Goal: Transaction & Acquisition: Purchase product/service

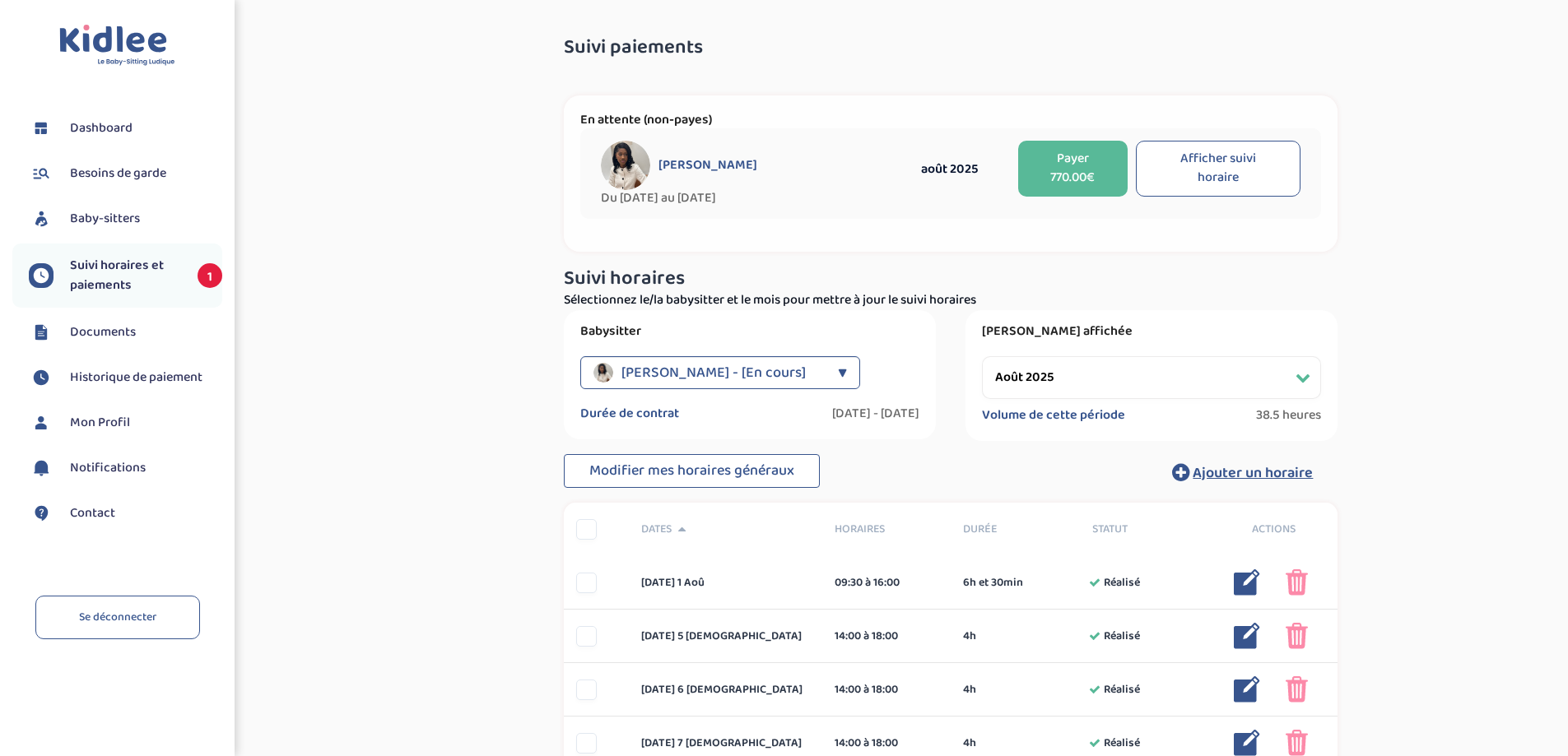
select select "août 2025"
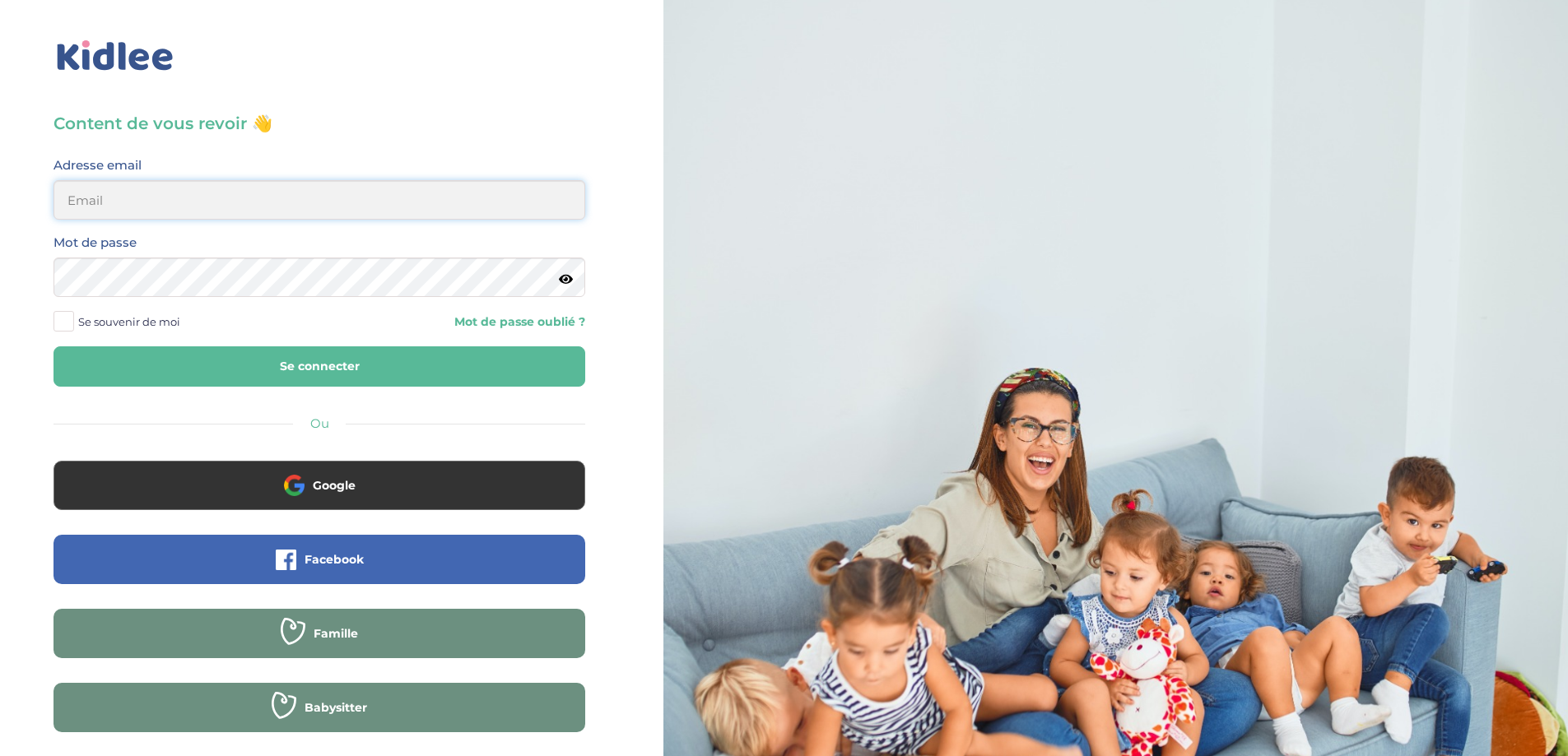
type input "ecomhouari@gmail.com"
click at [165, 325] on span "Se souvenir de moi" at bounding box center [129, 321] width 102 height 21
click at [0, 0] on input "Se souvenir de moi" at bounding box center [0, 0] width 0 height 0
click at [190, 374] on button "Se connecter" at bounding box center [319, 367] width 532 height 41
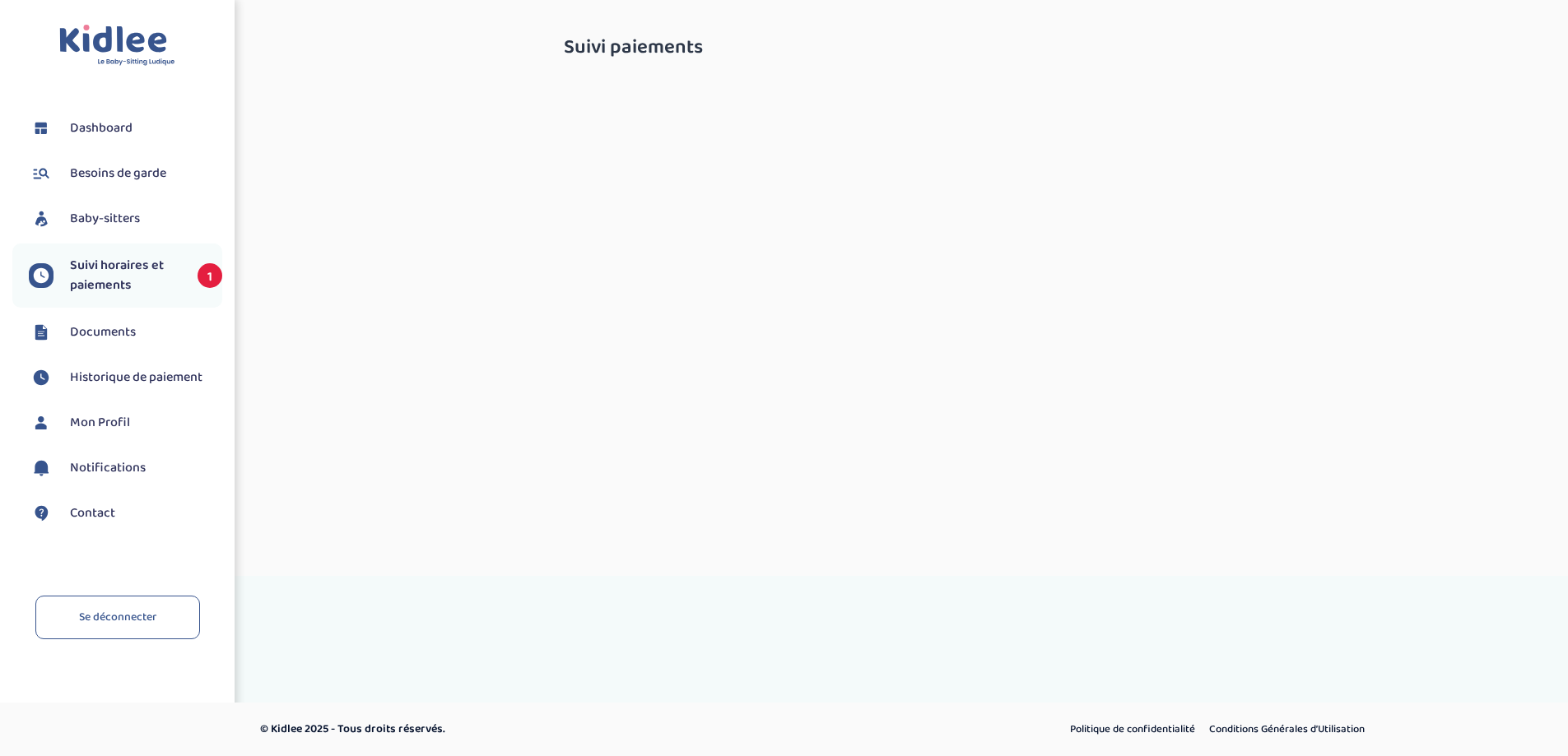
select select "août 2025"
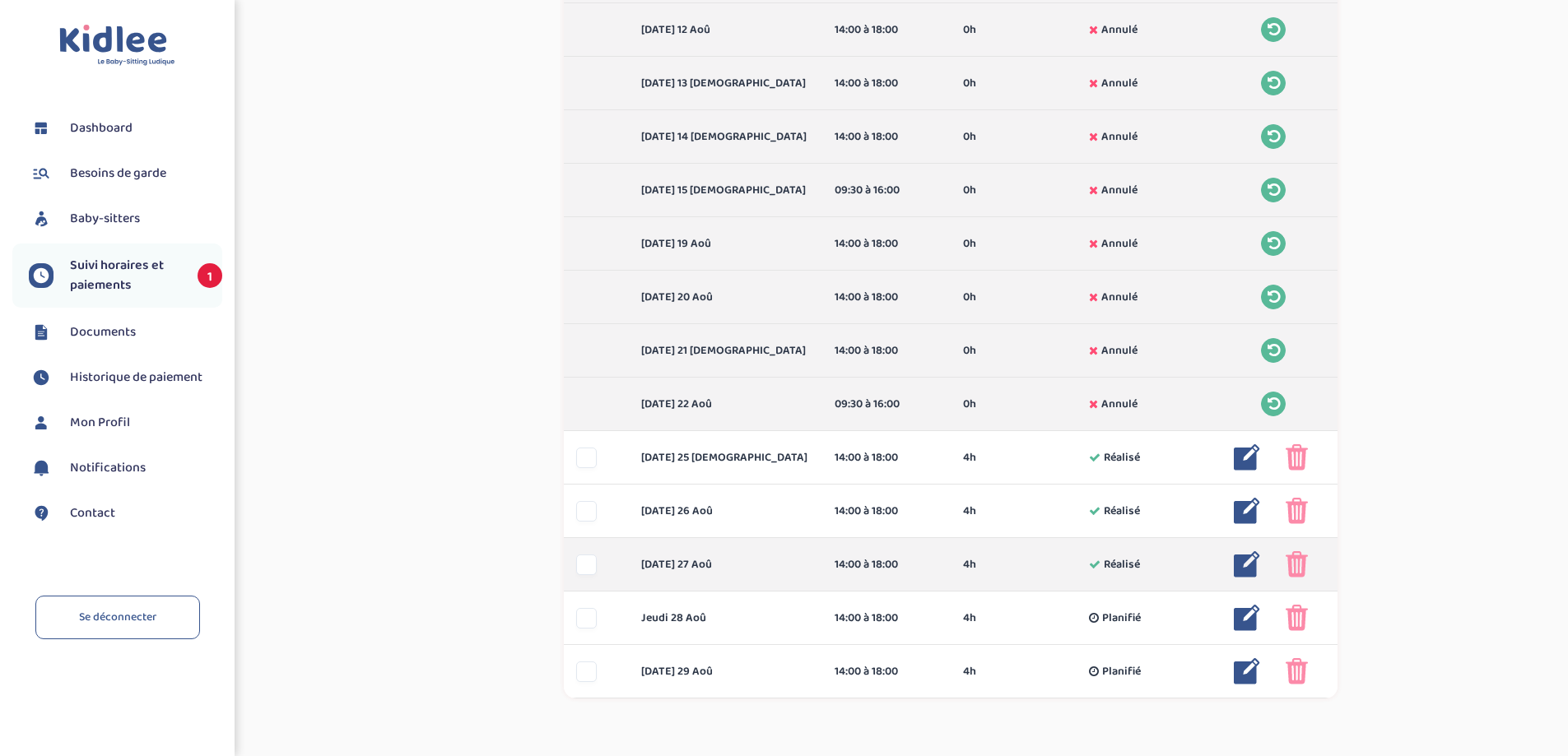
scroll to position [912, 0]
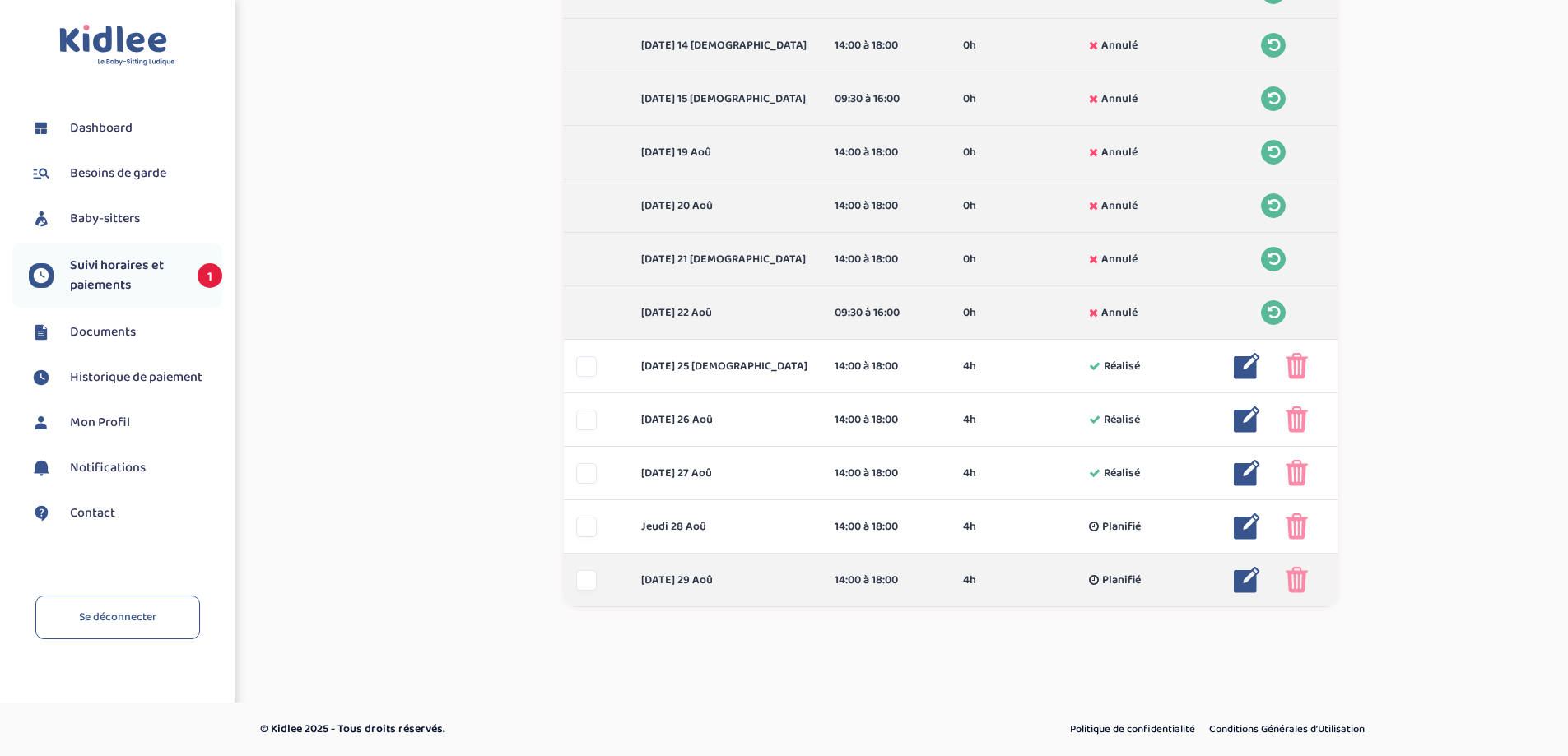
click at [1296, 583] on img at bounding box center [1297, 580] width 22 height 27
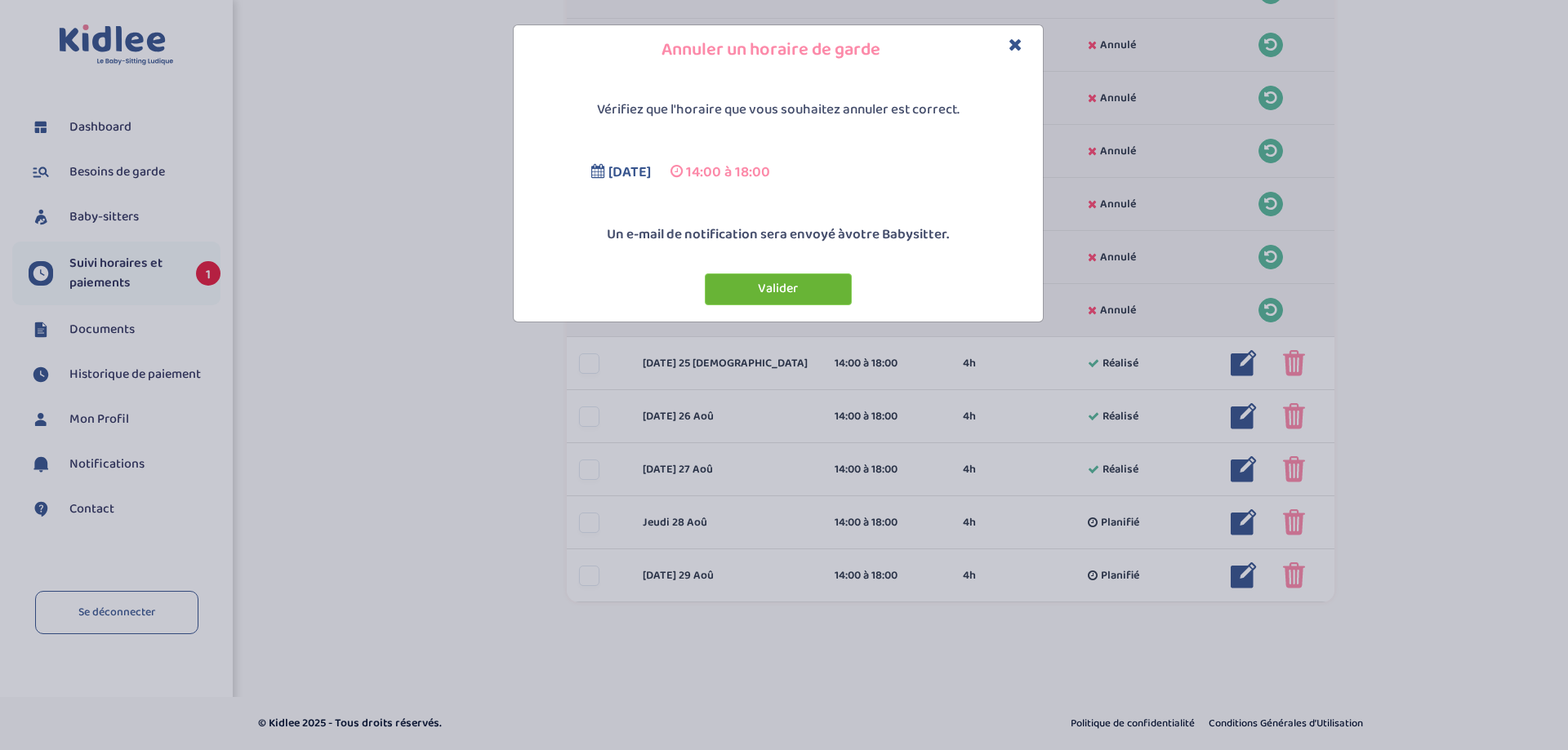
click at [764, 285] on button "Valider" at bounding box center [778, 289] width 147 height 32
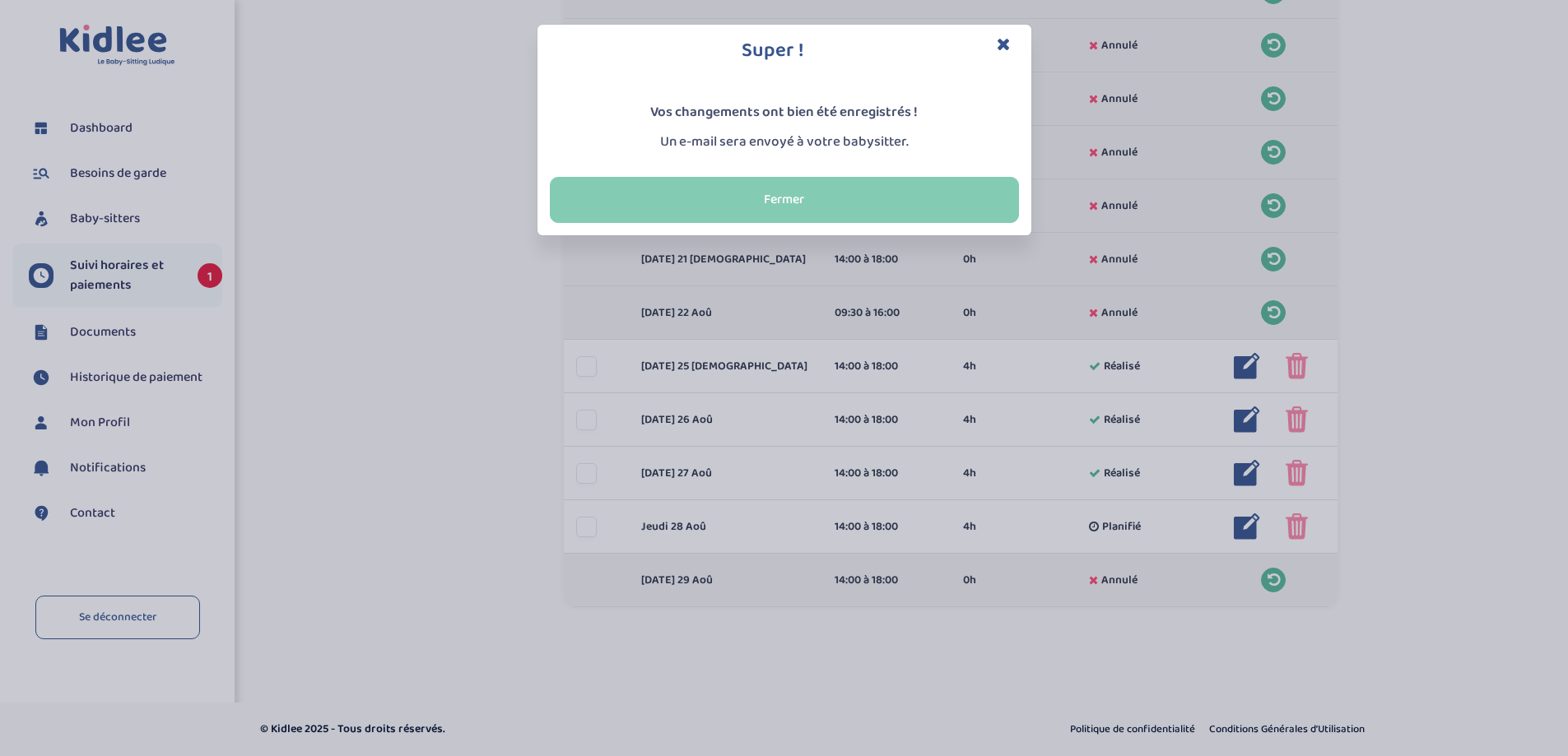
click at [817, 193] on button "Fermer" at bounding box center [784, 200] width 469 height 46
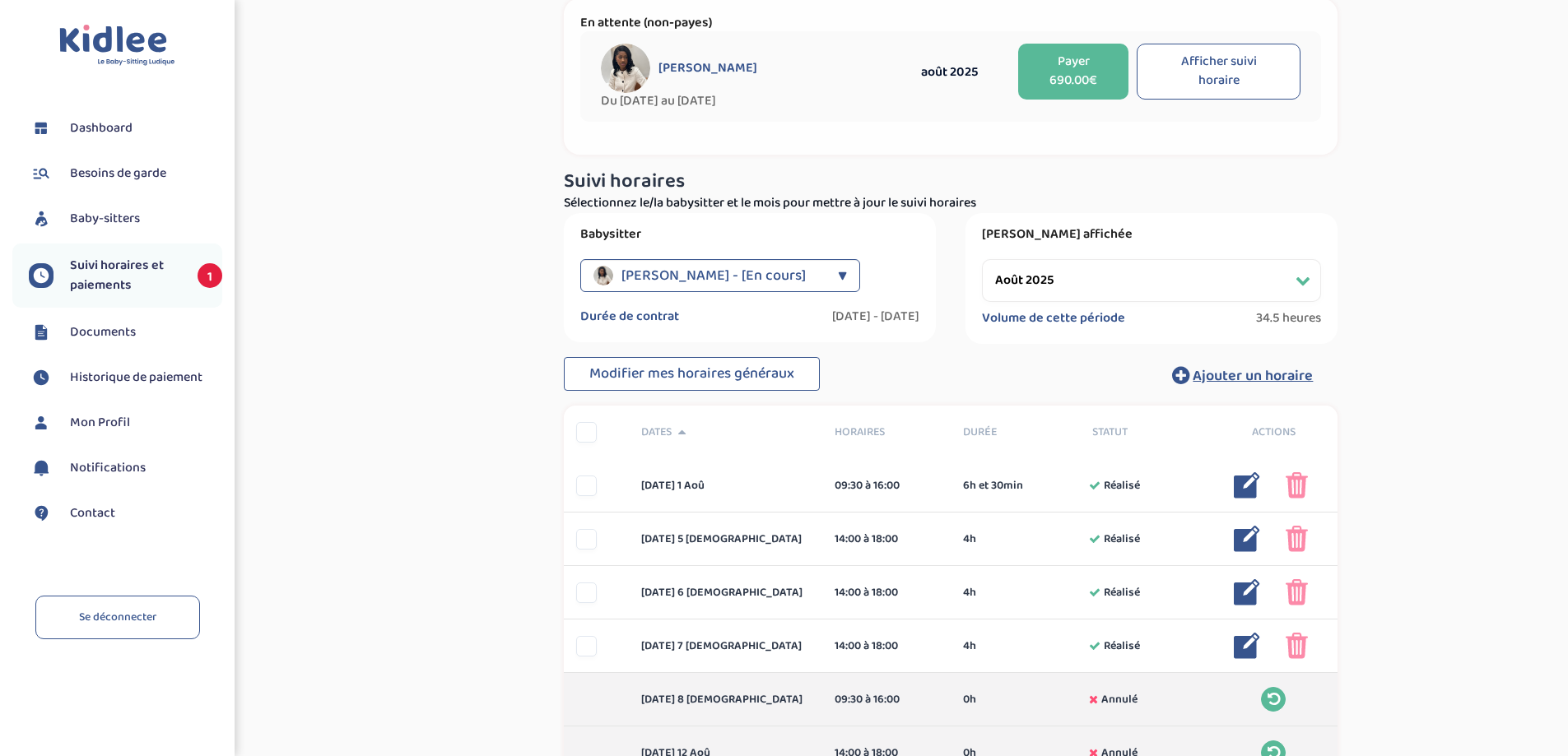
scroll to position [0, 0]
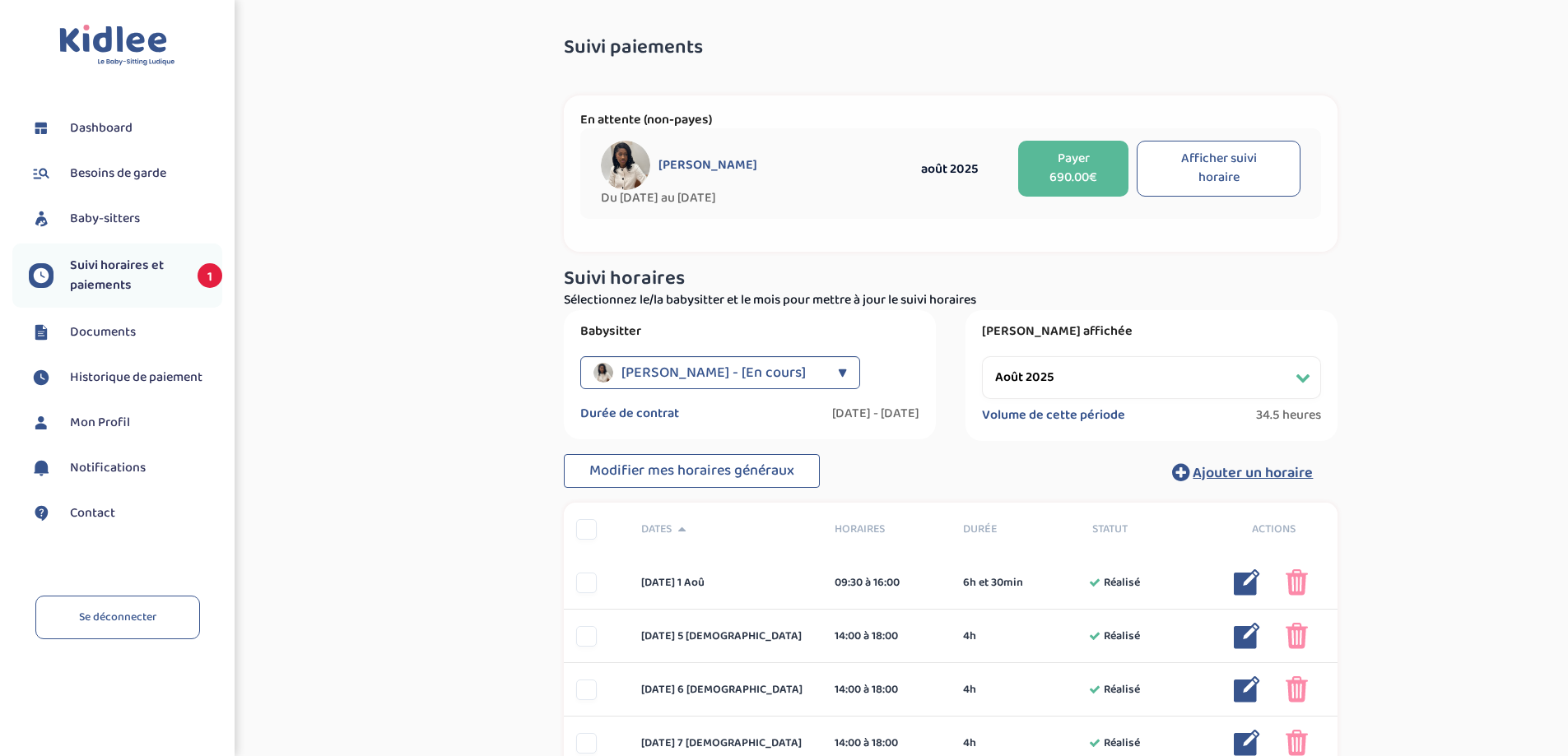
click at [1047, 177] on button "Payer 690.00€" at bounding box center [1074, 169] width 111 height 56
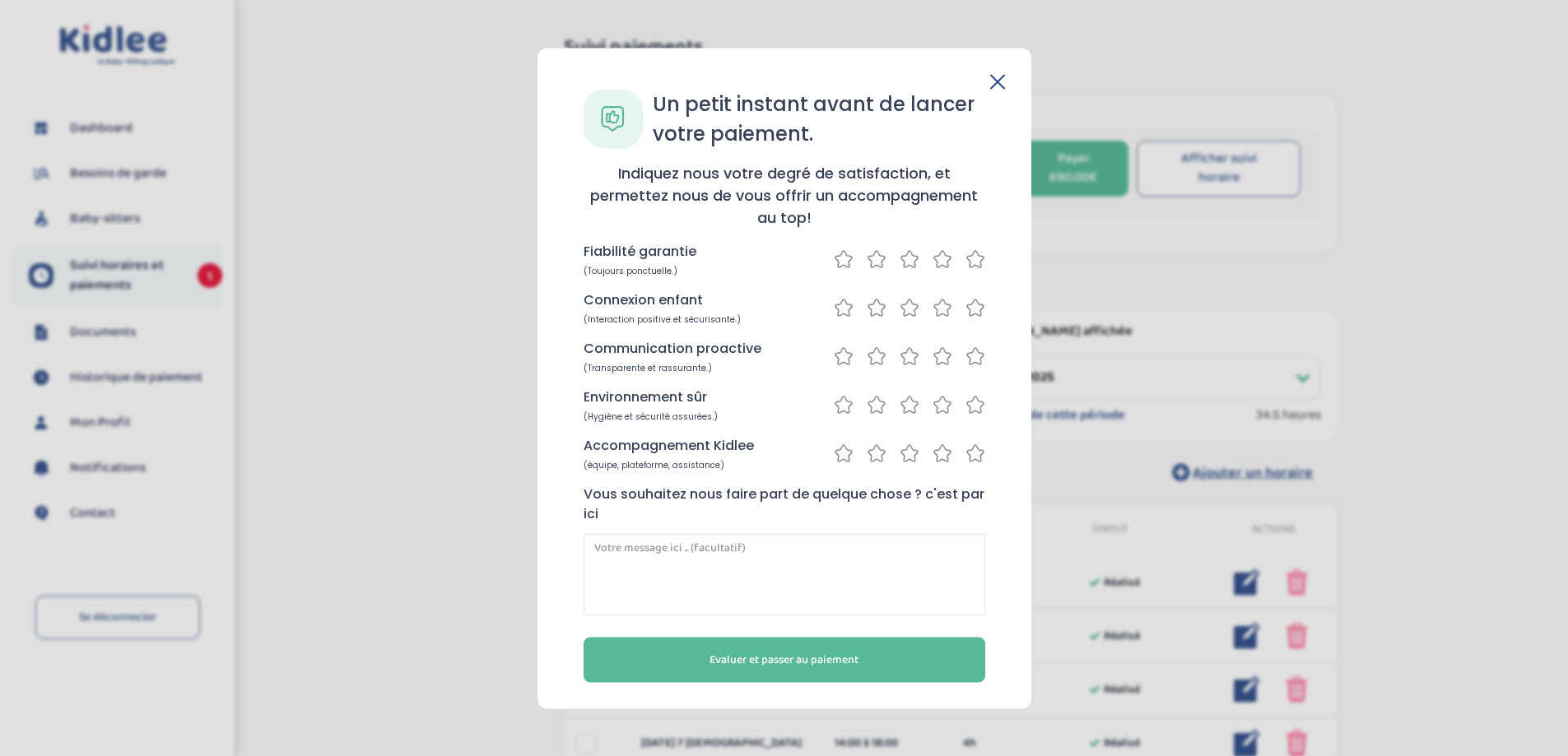
click at [974, 255] on icon at bounding box center [975, 259] width 19 height 20
click at [973, 307] on icon at bounding box center [975, 307] width 19 height 20
click at [973, 364] on icon at bounding box center [975, 356] width 19 height 20
click at [975, 401] on icon at bounding box center [975, 405] width 19 height 20
click at [975, 455] on icon at bounding box center [975, 453] width 19 height 20
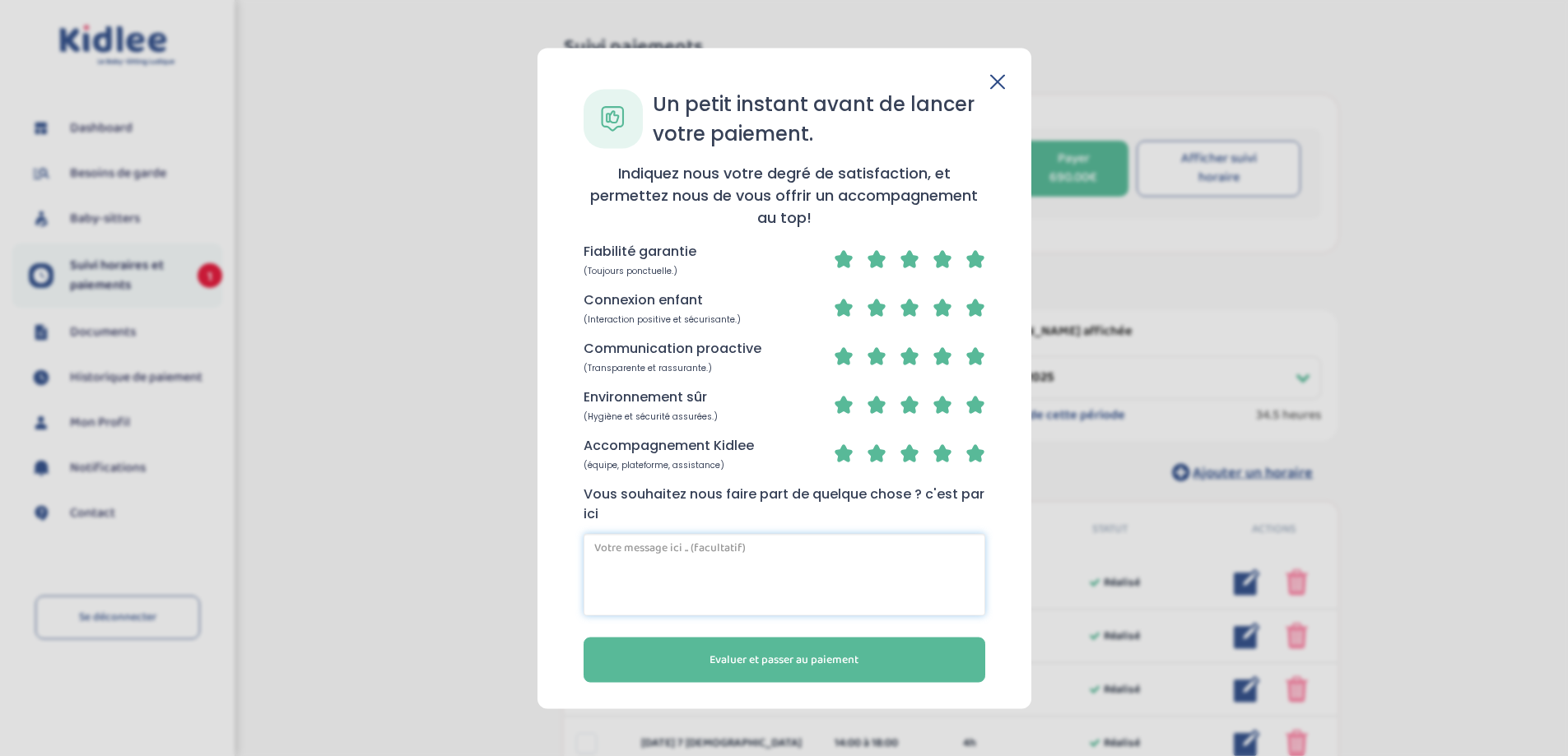
click at [845, 562] on textarea at bounding box center [785, 573] width 402 height 82
click at [906, 548] on textarea "Excellente intervenante elle a su occuper notre enfant de 5ans , super agence" at bounding box center [785, 573] width 402 height 82
click at [653, 563] on textarea "Excellente intervenante elle a su occuper notre enfant de 5ans , super agence" at bounding box center [785, 573] width 402 height 82
click at [748, 570] on textarea "Excellente intervenante elle a su occuper notre enfant de 5ans , super agence q…" at bounding box center [785, 573] width 402 height 82
click at [628, 563] on textarea "Excellente intervenante elle a su occuper notre enfant de 5ans , super agence q…" at bounding box center [785, 573] width 402 height 82
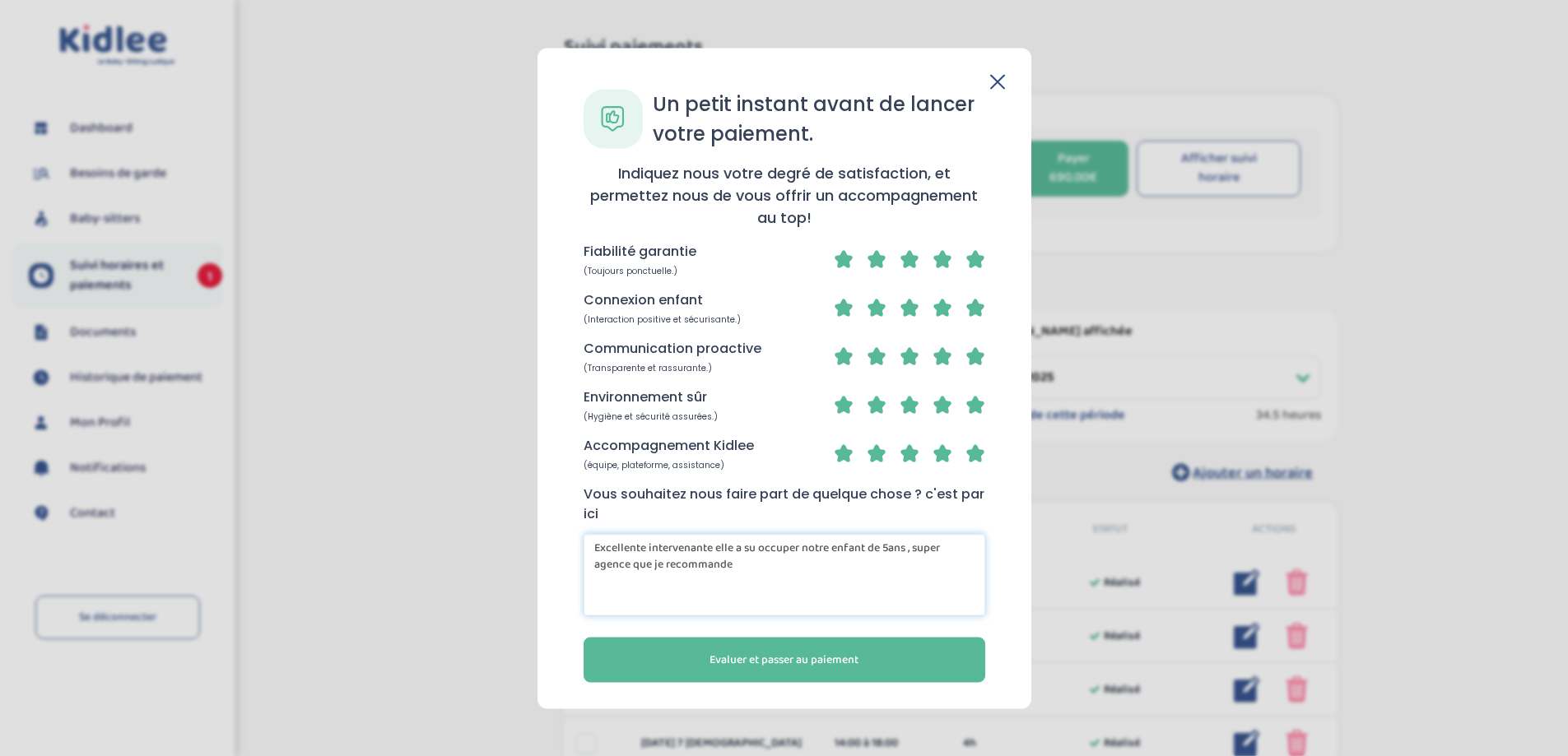
click at [617, 545] on textarea "Excellente intervenante elle a su occuper notre enfant de 5ans , super agence q…" at bounding box center [785, 573] width 402 height 82
click at [597, 546] on textarea "super intervenante elle a su occuper notre enfant de 5ans , super agence que je…" at bounding box center [785, 573] width 402 height 82
click at [909, 548] on textarea "Super intervenante elle a su occuper notre enfant de 5ans , super agence que je…" at bounding box center [785, 573] width 402 height 82
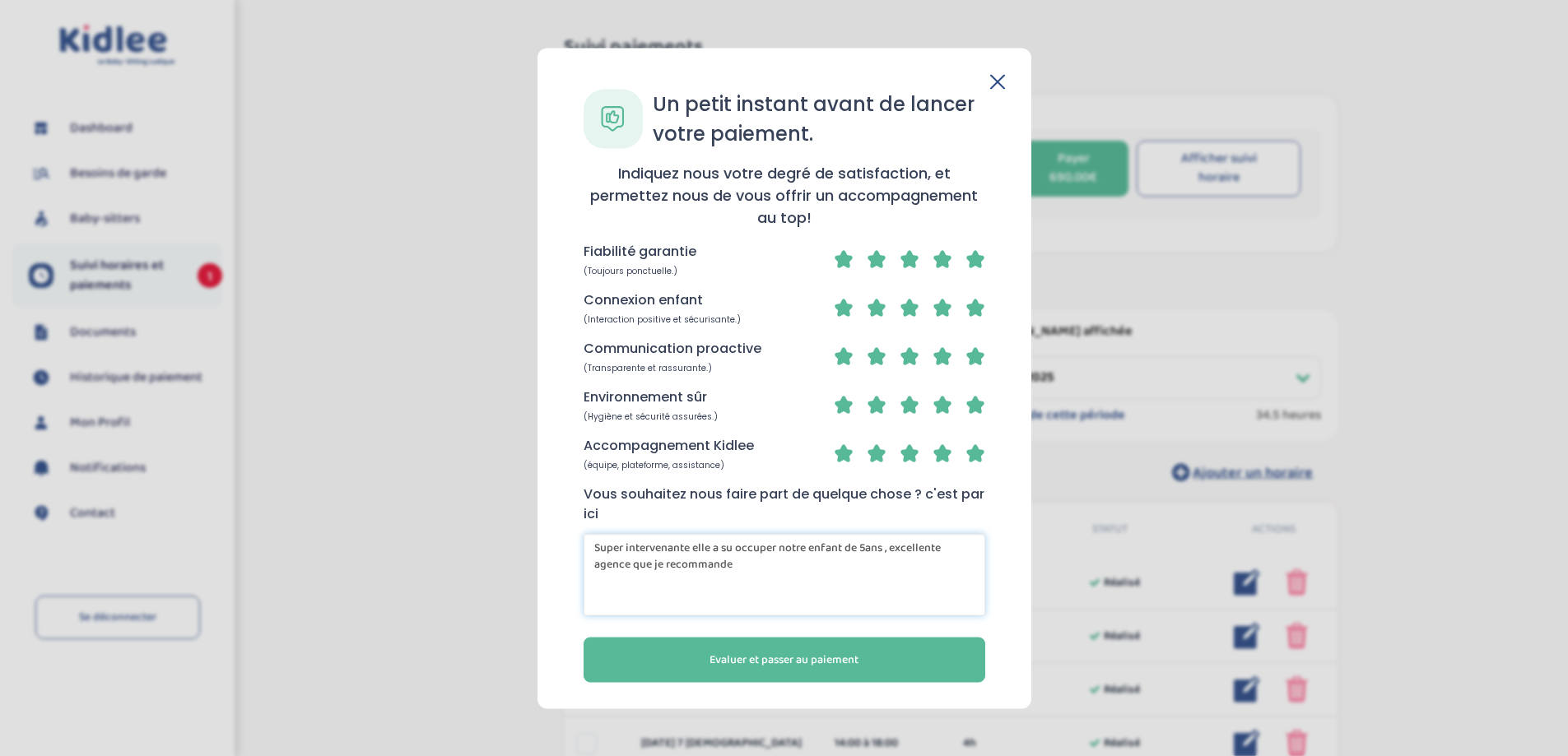
click at [756, 563] on textarea "Super intervenante elle a su occuper notre enfant de 5ans , excellente agence q…" at bounding box center [785, 573] width 402 height 82
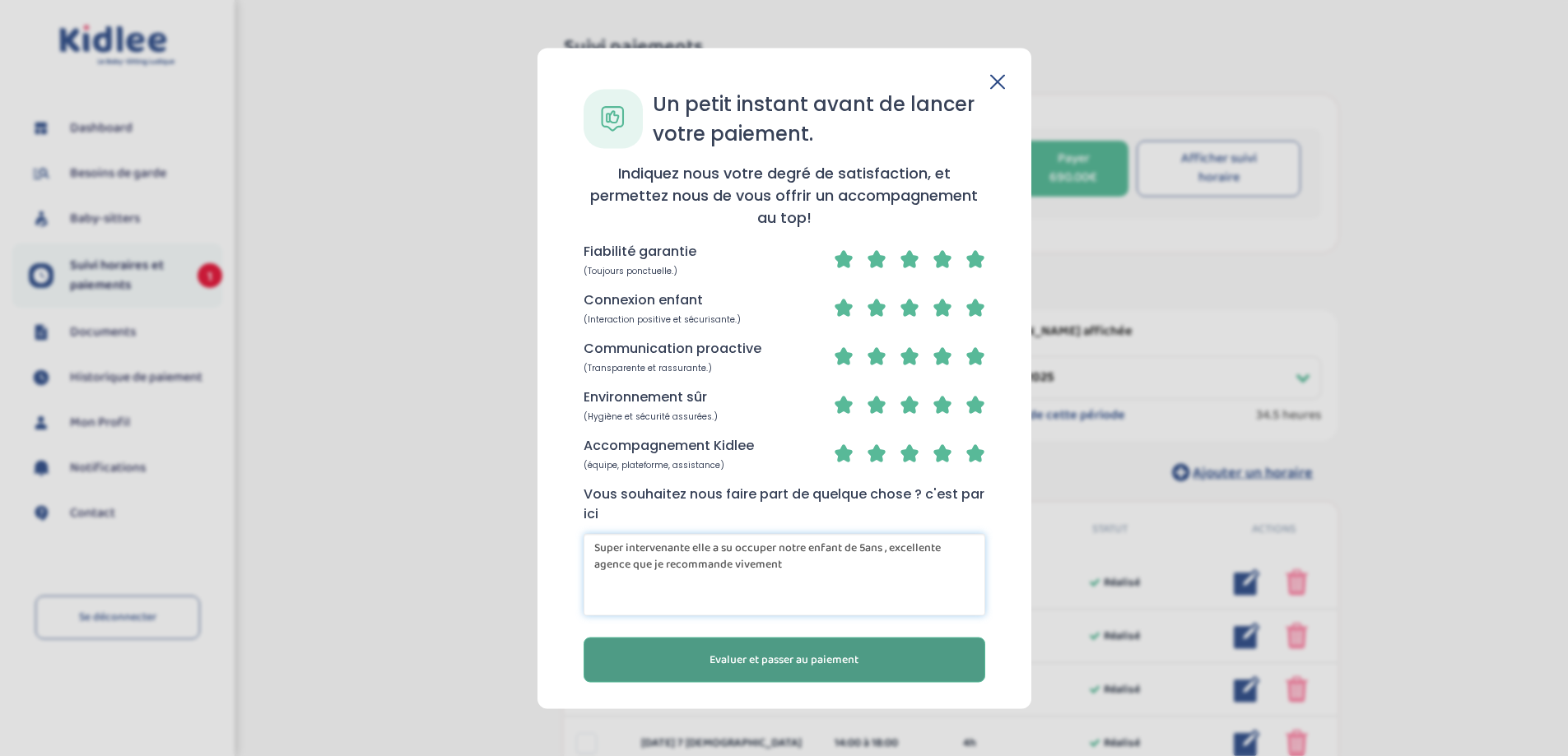
type textarea "Super intervenante elle a su occuper notre enfant de 5ans , excellente agence q…"
click at [901, 669] on button "Evaluer et passer au paiement" at bounding box center [785, 659] width 402 height 45
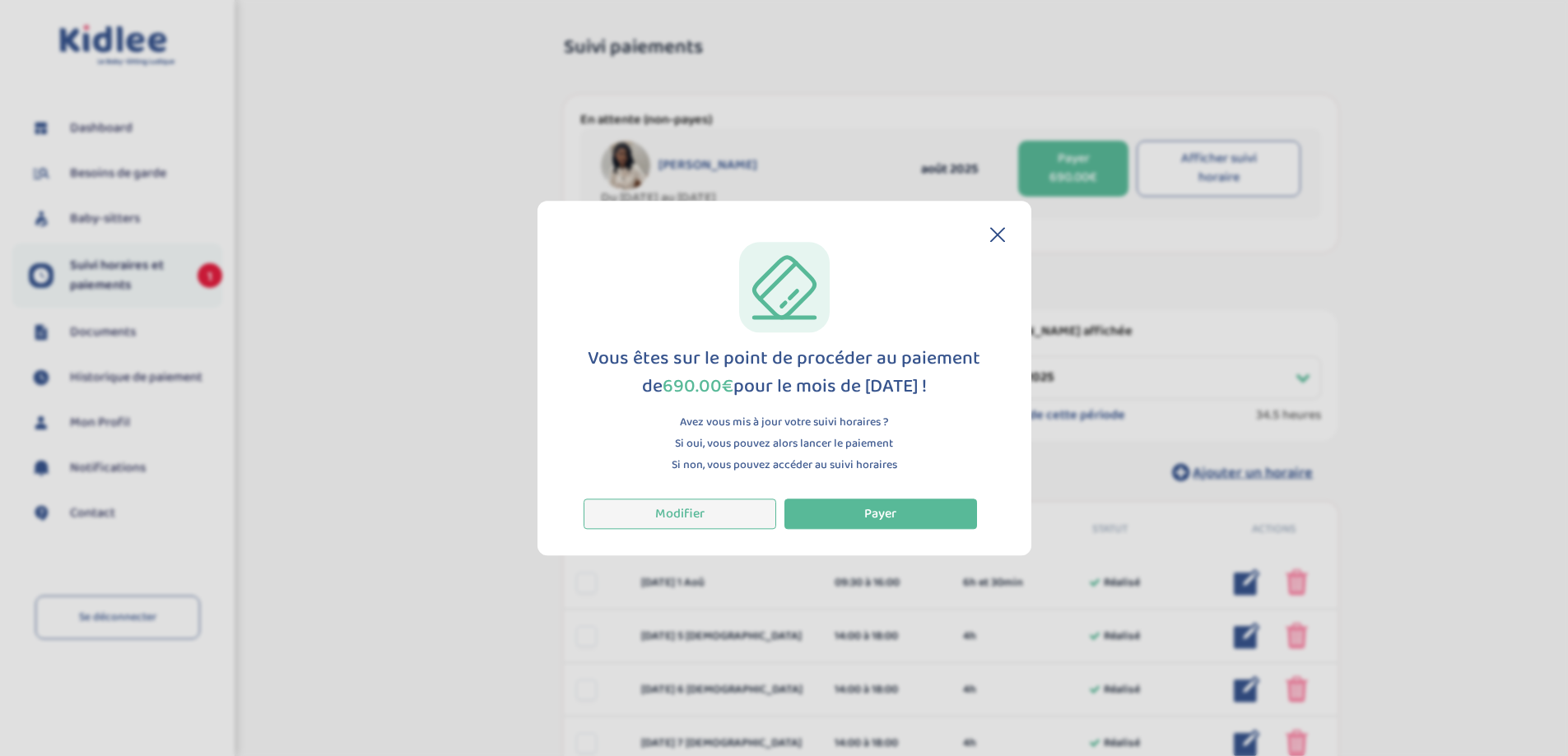
click at [683, 512] on button "Modifier" at bounding box center [680, 514] width 193 height 30
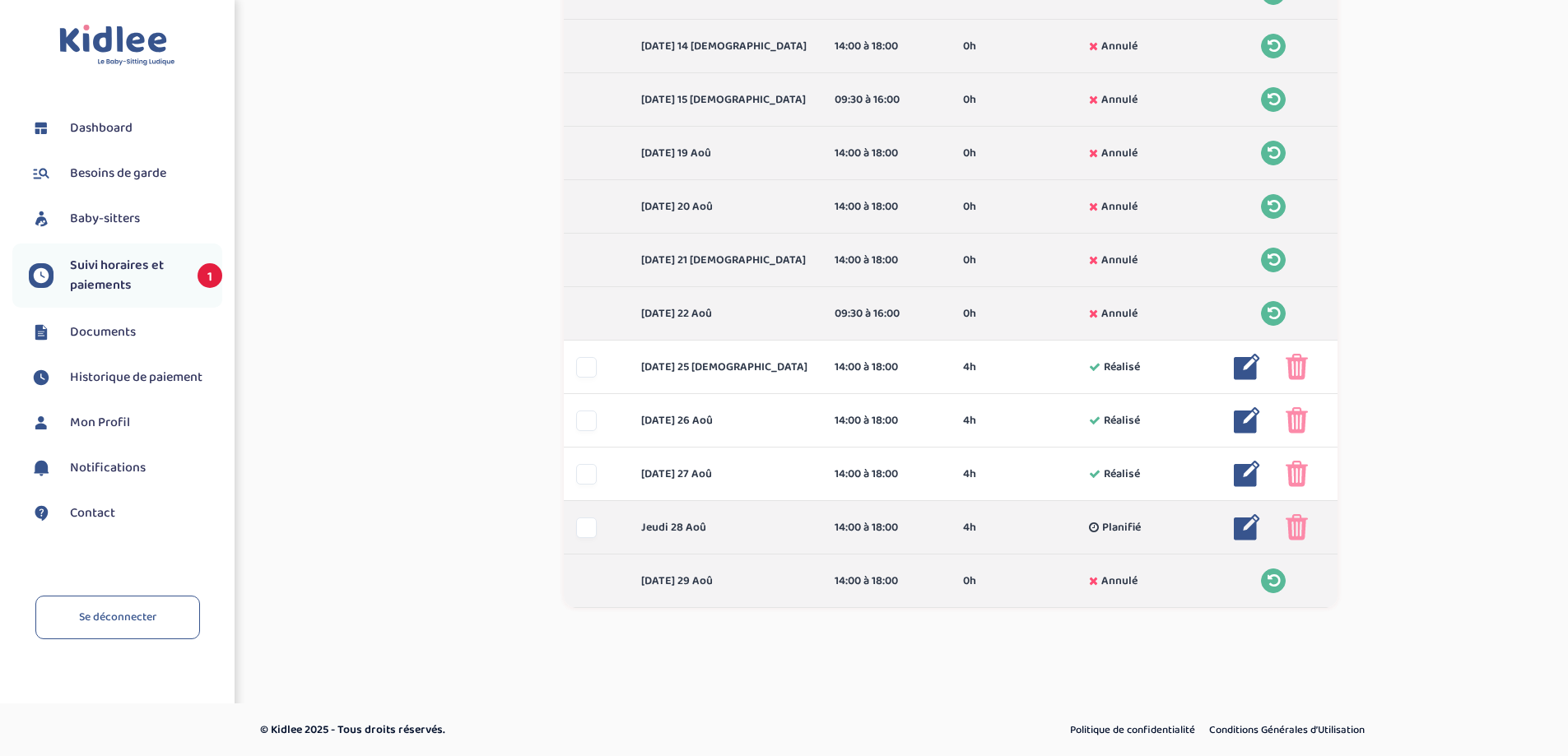
scroll to position [912, 0]
